Goal: Information Seeking & Learning: Learn about a topic

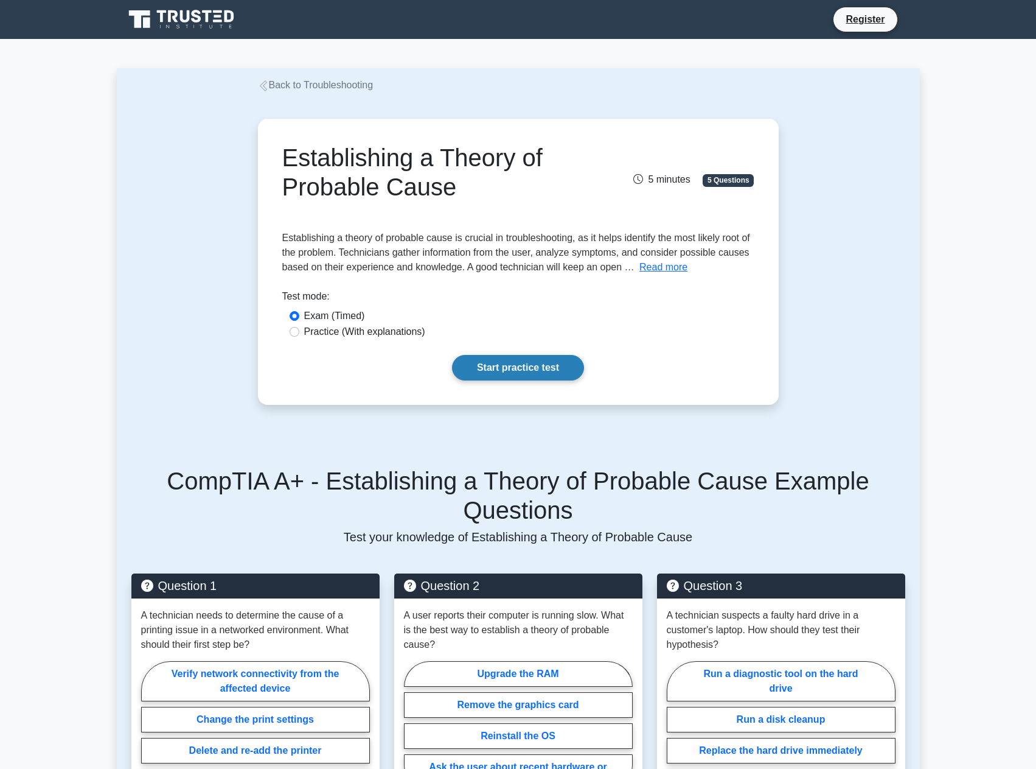
click at [518, 368] on link "Start practice test" at bounding box center [518, 368] width 132 height 26
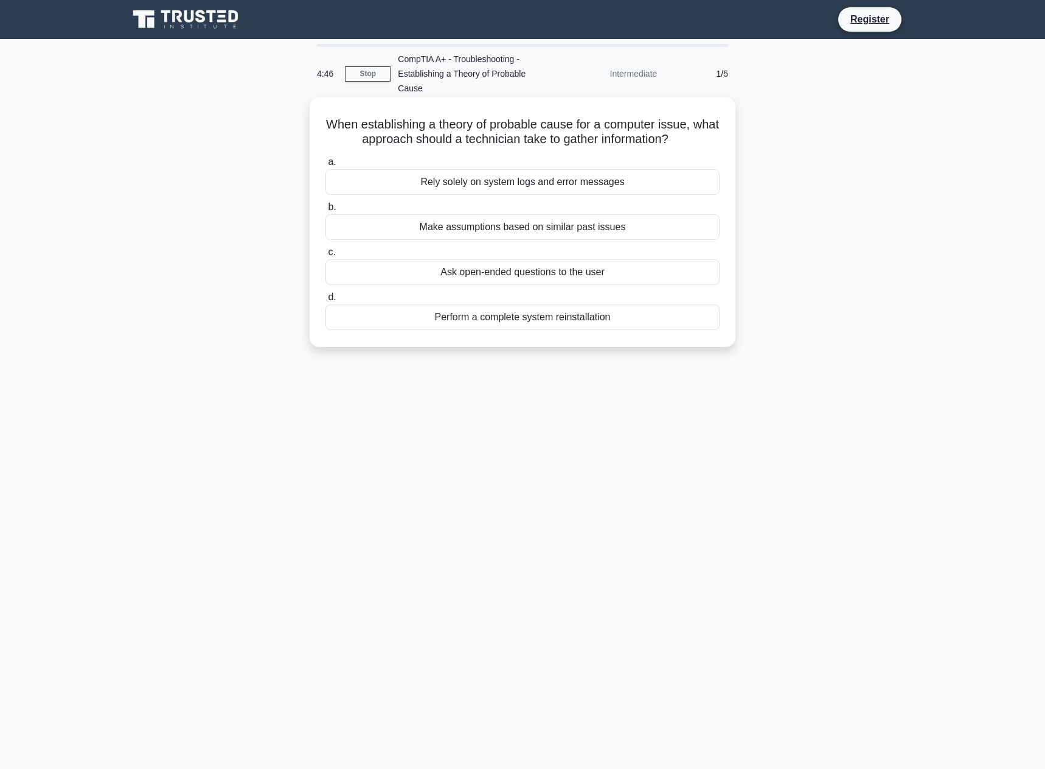
click at [523, 259] on div "Ask open-ended questions to the user" at bounding box center [523, 272] width 394 height 26
click at [326, 256] on input "c. Ask open-ended questions to the user" at bounding box center [326, 252] width 0 height 8
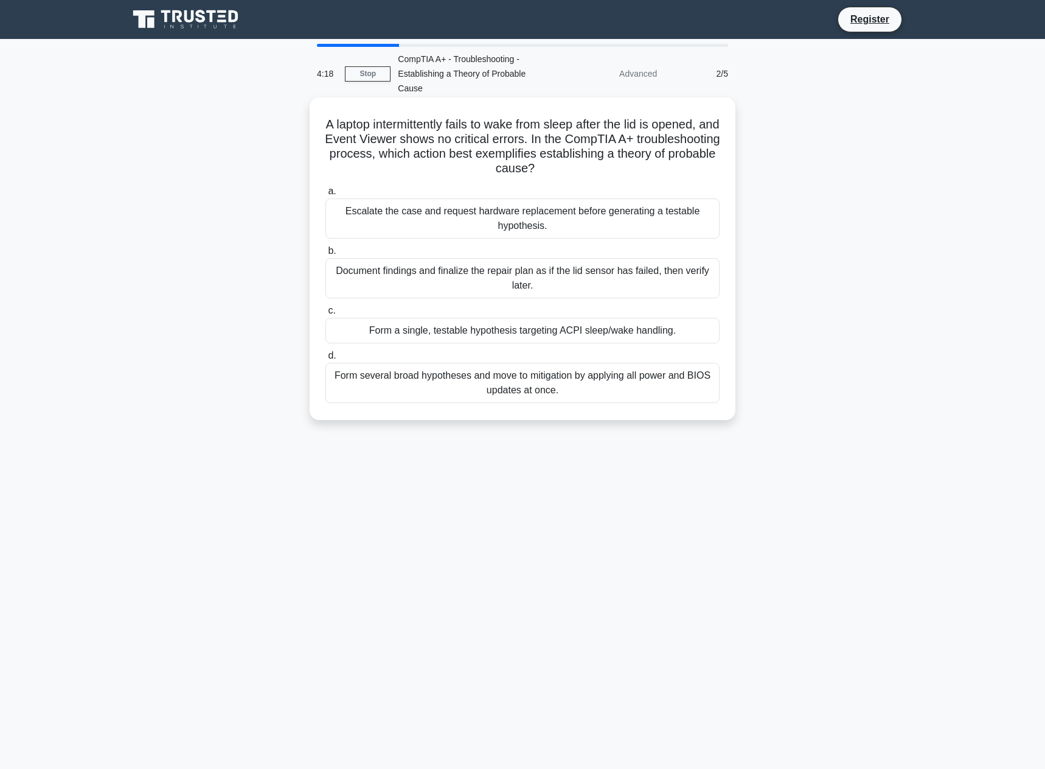
click at [516, 259] on div "Document findings and finalize the repair plan as if the lid sensor has failed,…" at bounding box center [523, 278] width 394 height 40
click at [326, 255] on input "b. Document findings and finalize the repair plan as if the lid sensor has fail…" at bounding box center [326, 251] width 0 height 8
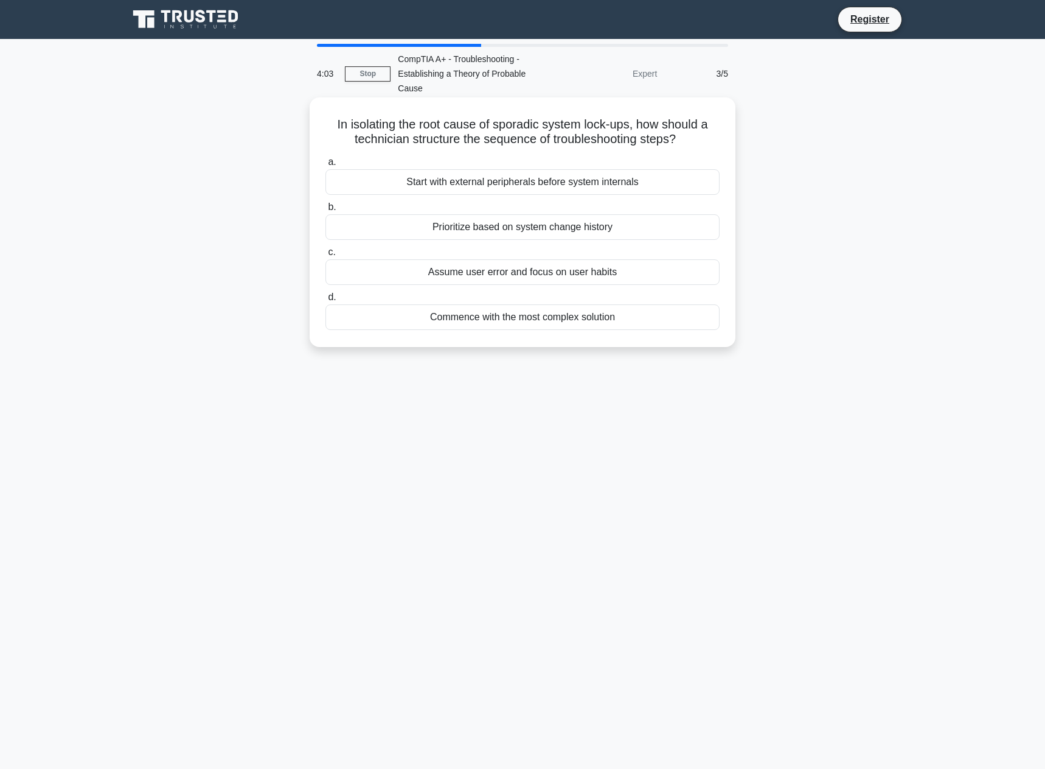
click at [531, 169] on div "Start with external peripherals before system internals" at bounding box center [523, 182] width 394 height 26
click at [326, 166] on input "a. Start with external peripherals before system internals" at bounding box center [326, 162] width 0 height 8
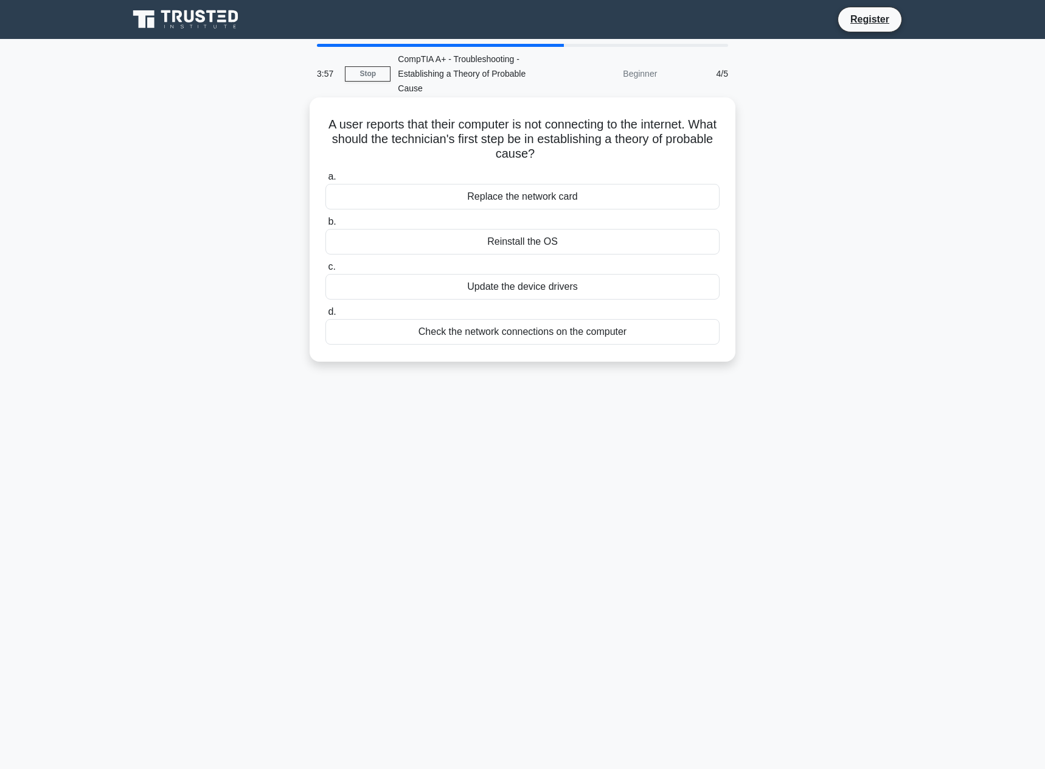
click at [525, 320] on div "Check the network connections on the computer" at bounding box center [523, 332] width 394 height 26
click at [326, 316] on input "d. Check the network connections on the computer" at bounding box center [326, 312] width 0 height 8
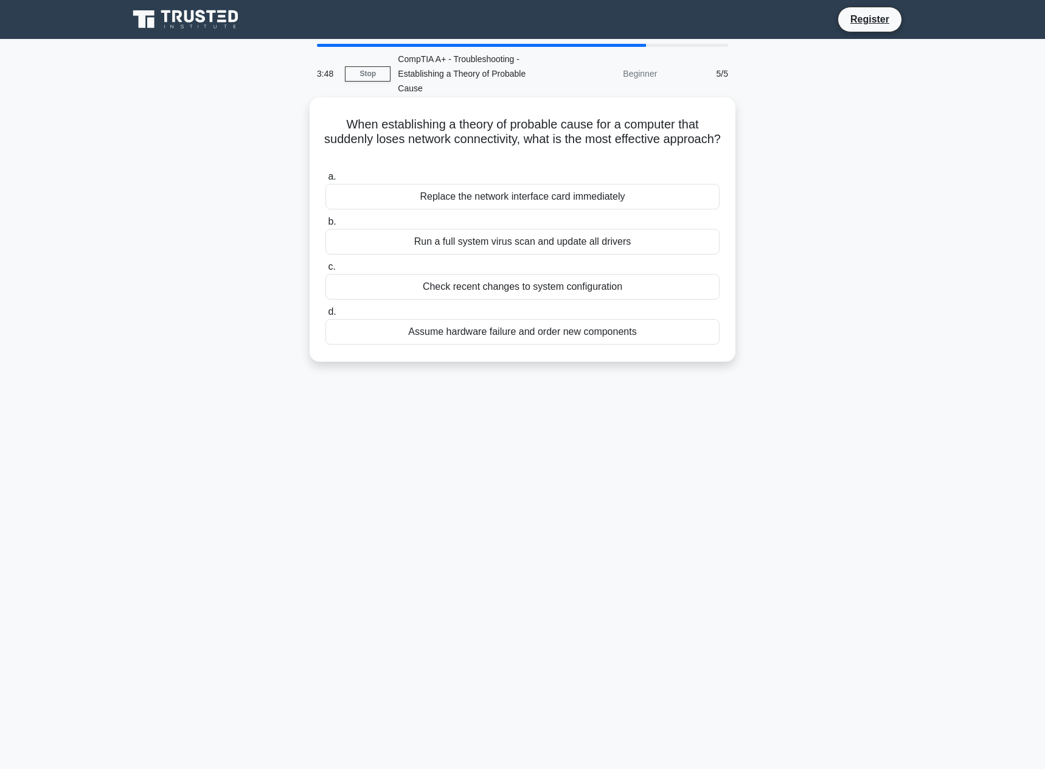
click at [506, 274] on div "Check recent changes to system configuration" at bounding box center [523, 287] width 394 height 26
click at [326, 268] on input "c. Check recent changes to system configuration" at bounding box center [326, 267] width 0 height 8
